Goal: Information Seeking & Learning: Learn about a topic

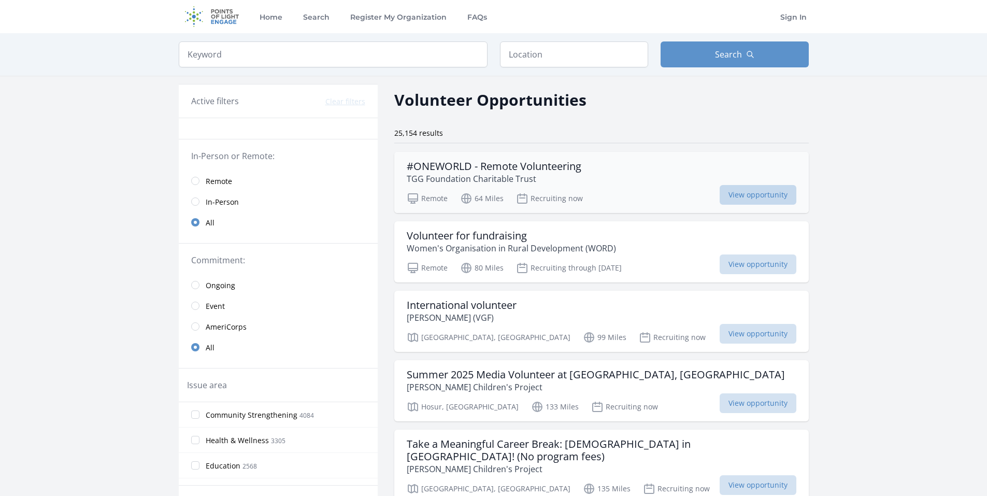
click at [782, 195] on span "View opportunity" at bounding box center [758, 195] width 77 height 20
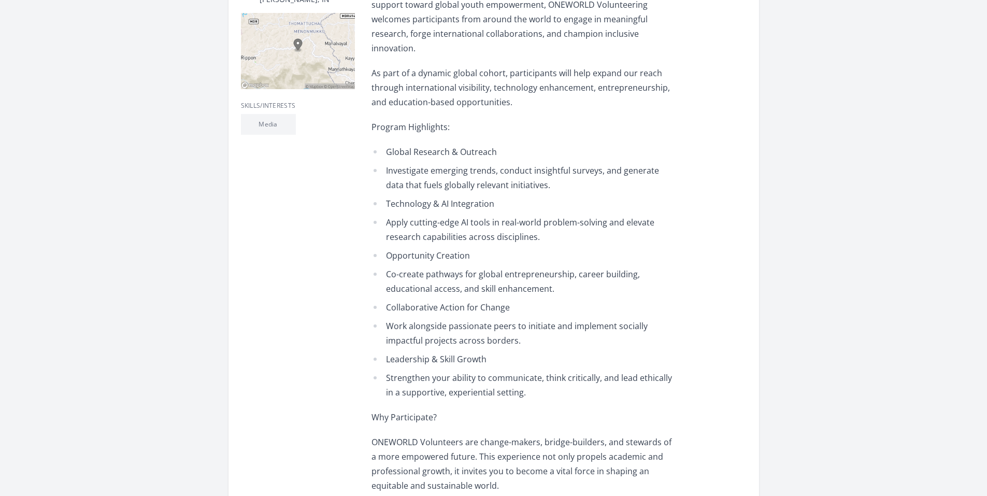
scroll to position [415, 0]
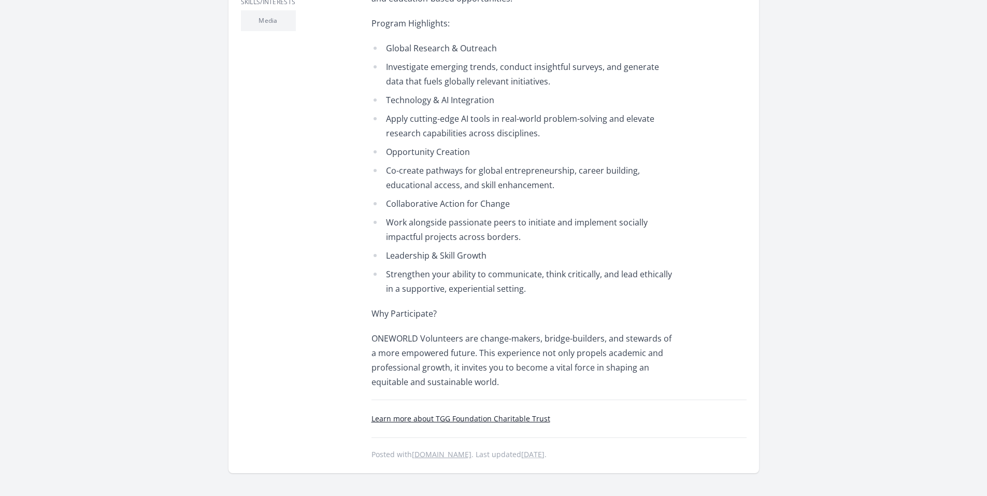
click at [499, 413] on link "Learn more about TGG Foundation Charitable Trust" at bounding box center [461, 418] width 179 height 10
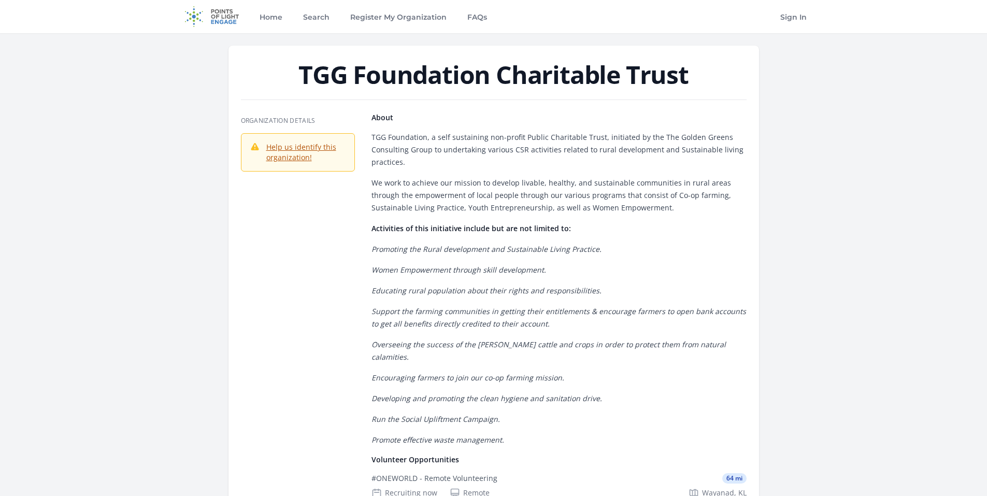
drag, startPoint x: 258, startPoint y: 63, endPoint x: 700, endPoint y: 66, distance: 442.5
click at [700, 66] on h1 "TGG Foundation Charitable Trust" at bounding box center [494, 74] width 506 height 25
copy h1 "TGG Foundation Charitable Trust"
click at [818, 164] on div "TGG Foundation Charitable Trust Organization Details About" at bounding box center [493, 311] width 663 height 556
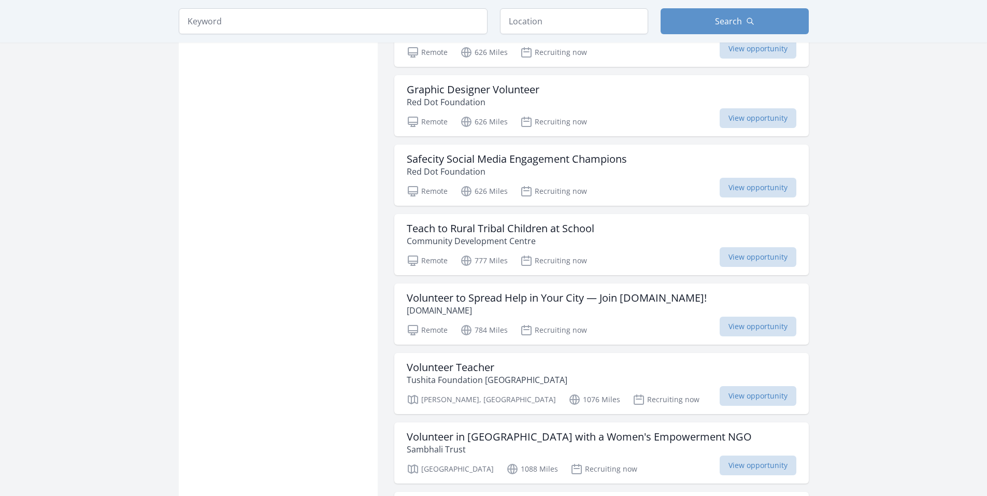
scroll to position [1920, 0]
click at [760, 317] on span "View opportunity" at bounding box center [758, 327] width 77 height 20
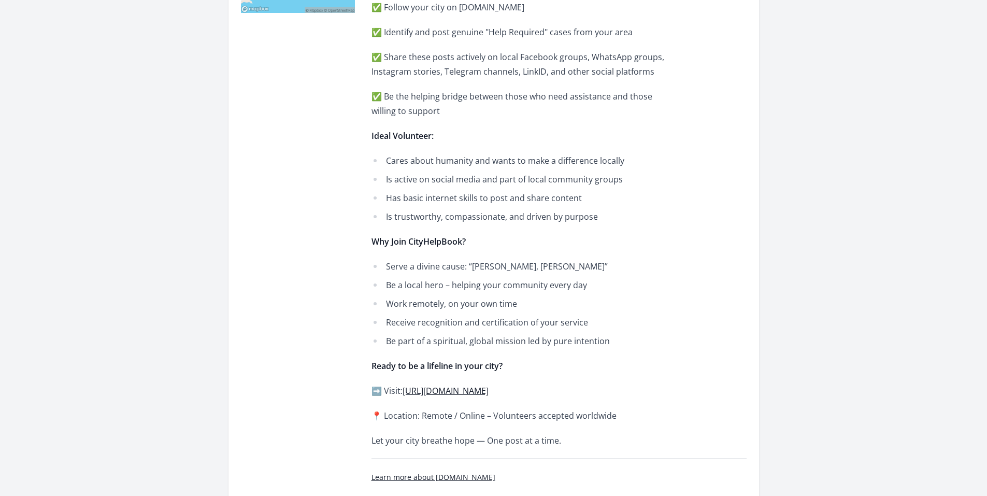
scroll to position [415, 0]
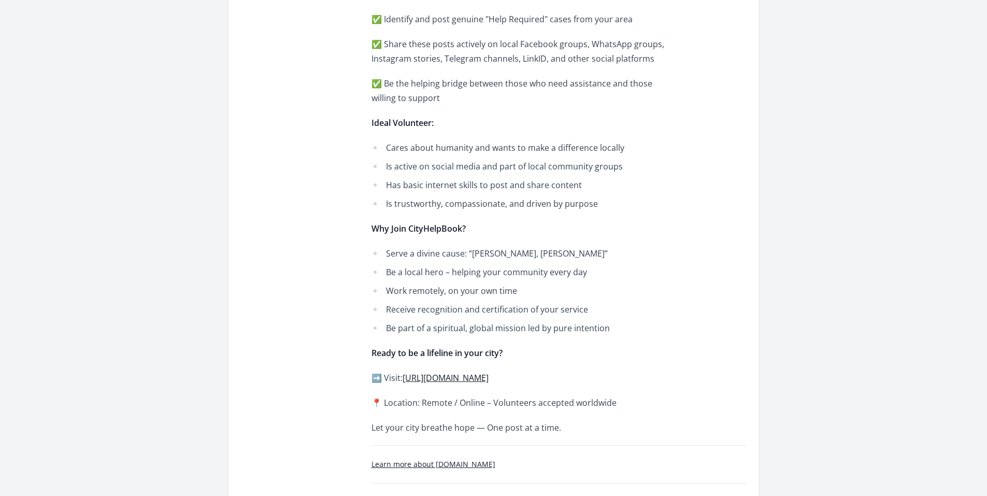
click at [437, 377] on link "[URL][DOMAIN_NAME]" at bounding box center [446, 377] width 86 height 11
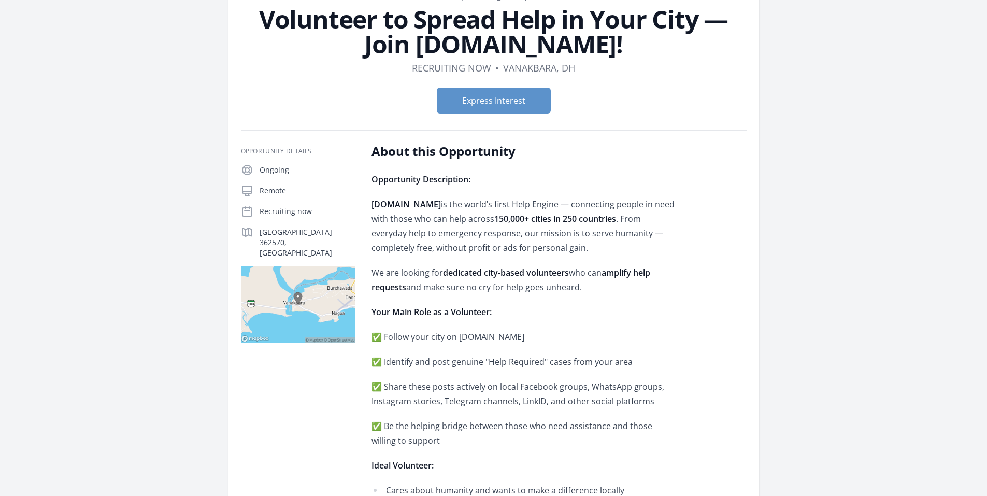
scroll to position [52, 0]
